Goal: Share content: Share content

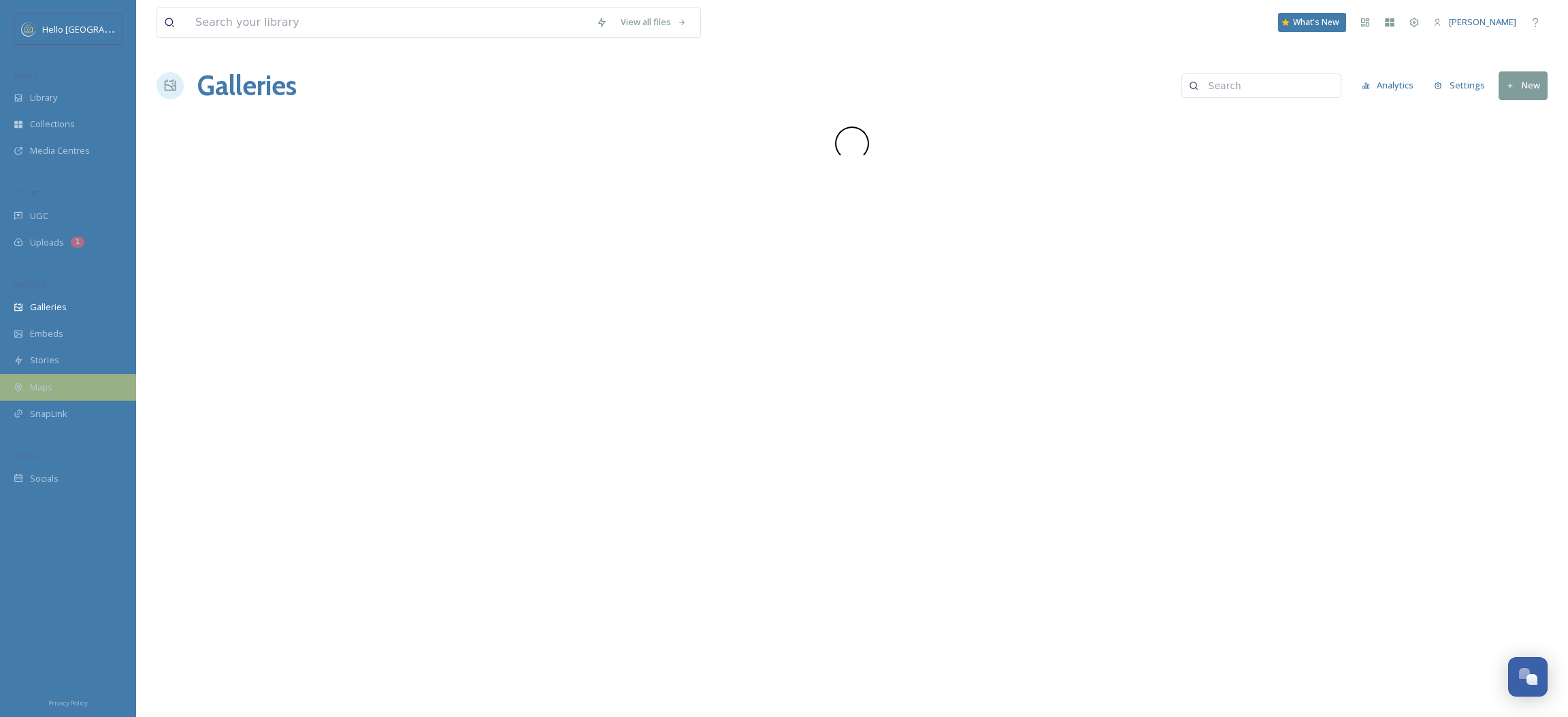
click at [44, 385] on span "Maps" at bounding box center [41, 387] width 22 height 13
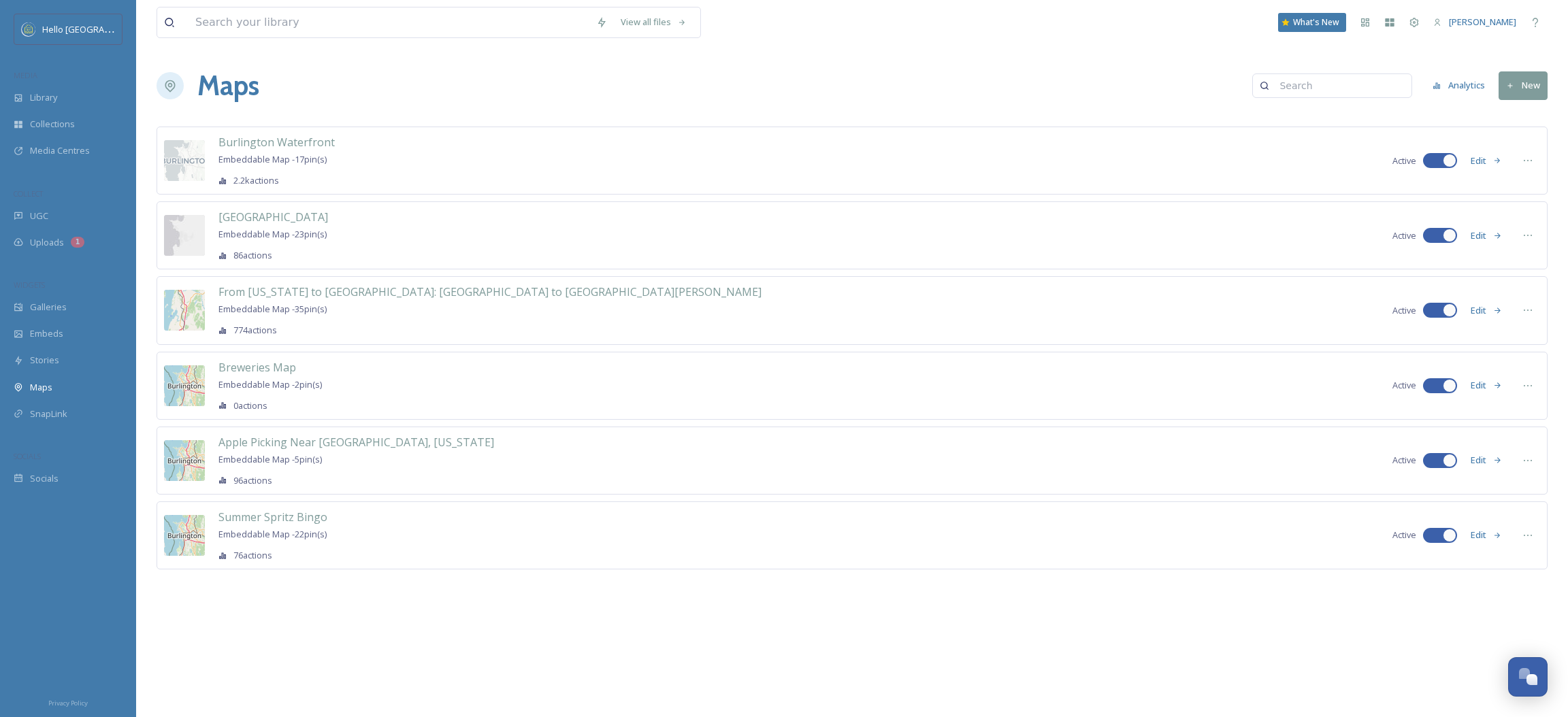
click at [1486, 461] on button "Edit" at bounding box center [1486, 460] width 45 height 26
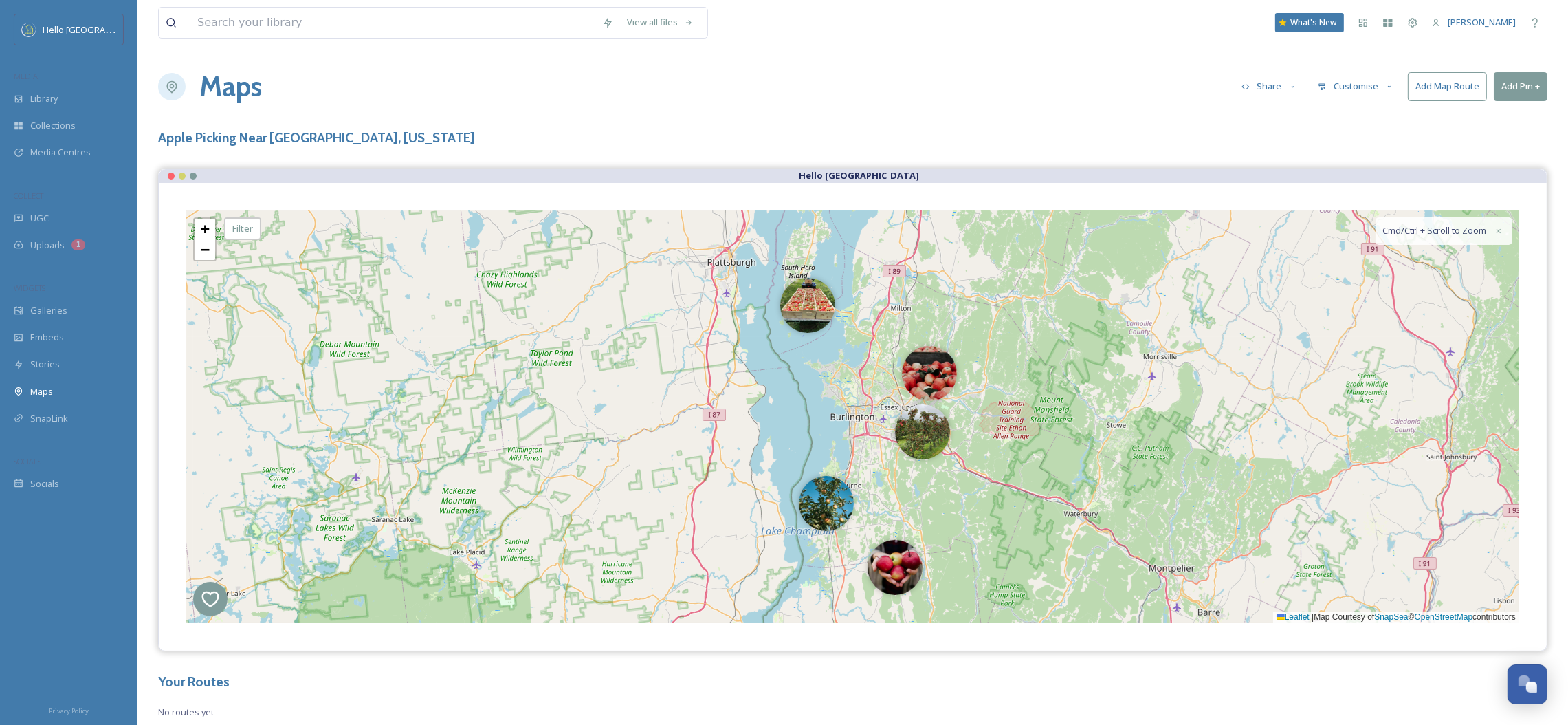
click at [1259, 88] on button "Share" at bounding box center [1269, 86] width 70 height 27
click at [1272, 146] on span "Embed Map" at bounding box center [1266, 144] width 49 height 13
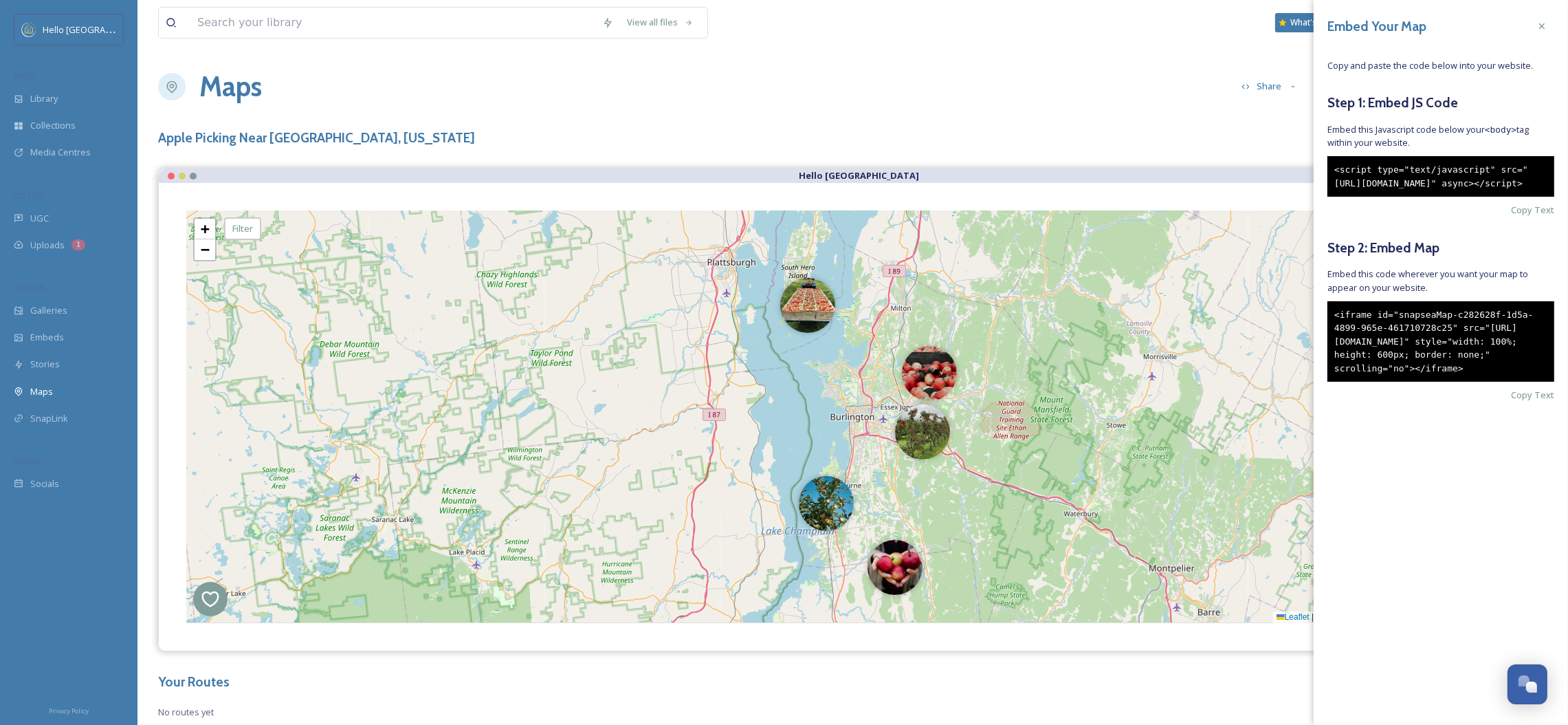
click at [1524, 444] on div "Embed Your Map Copy and paste the code below into your website. Step 1: Embed J…" at bounding box center [1441, 228] width 255 height 456
click at [1523, 402] on span "Copy Text" at bounding box center [1533, 395] width 43 height 13
